Goal: Transaction & Acquisition: Purchase product/service

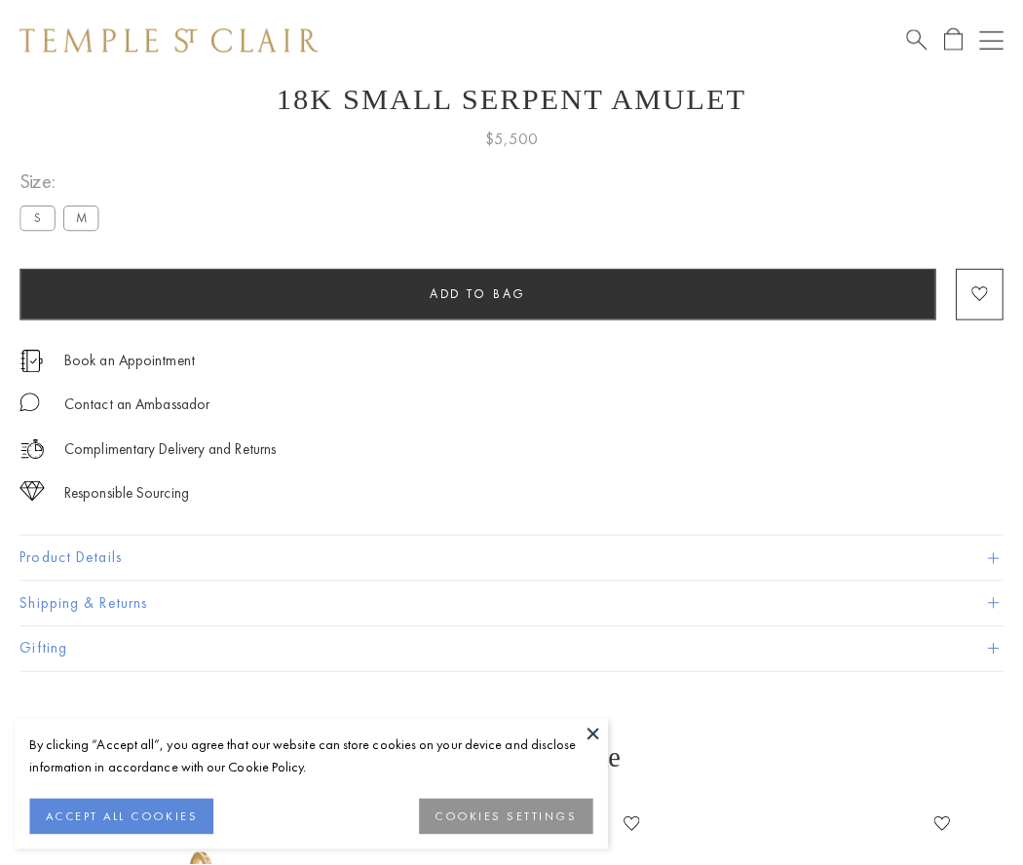
scroll to position [78, 0]
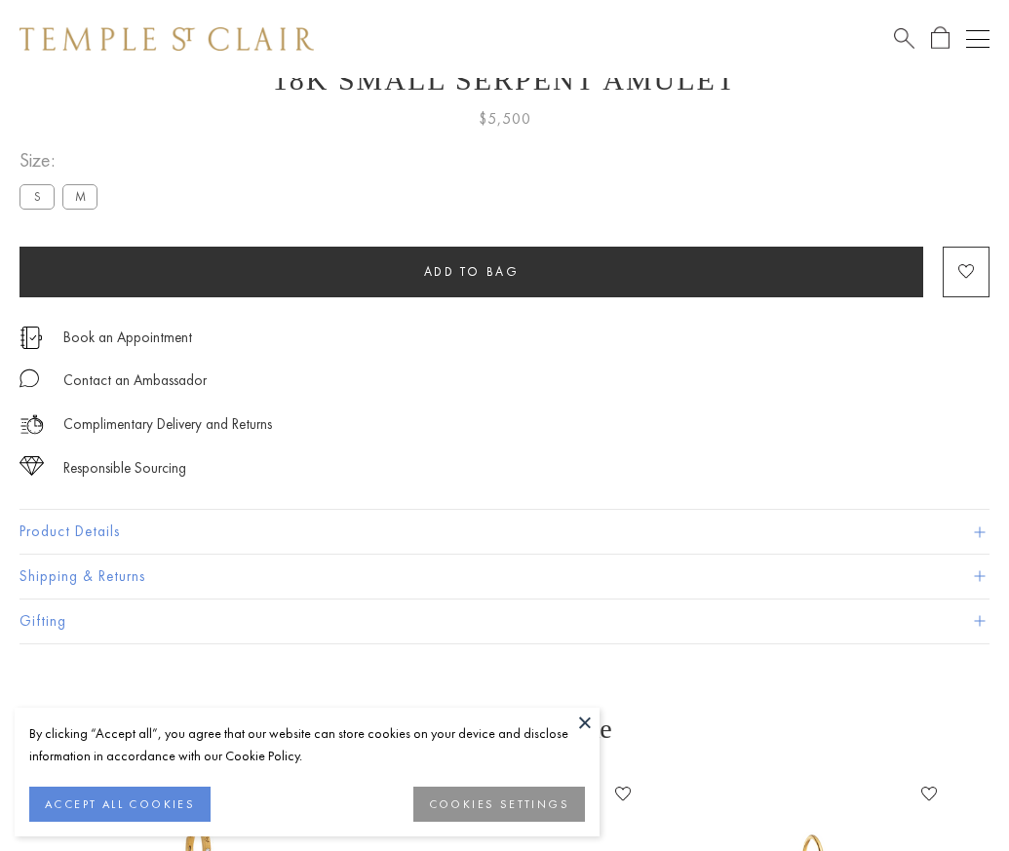
click at [471, 271] on span "Add to bag" at bounding box center [471, 271] width 95 height 17
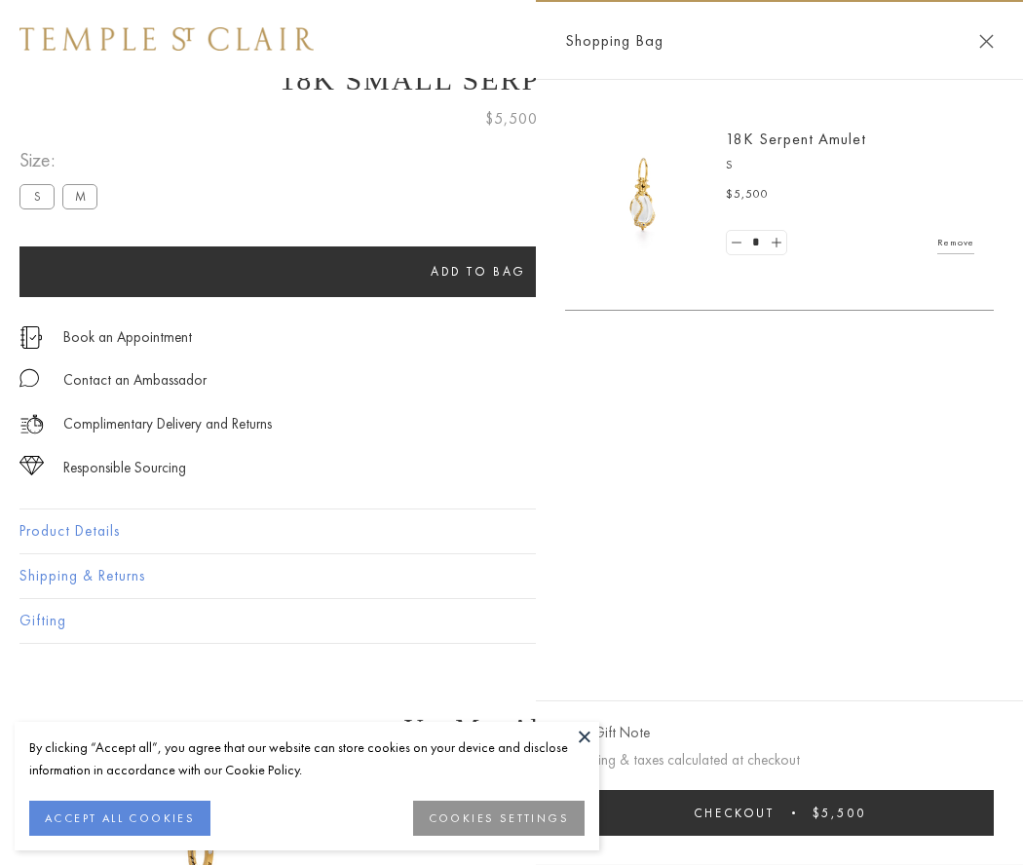
click at [780, 813] on button "Checkout $5,500" at bounding box center [779, 813] width 429 height 46
